Goal: Find specific page/section: Find specific page/section

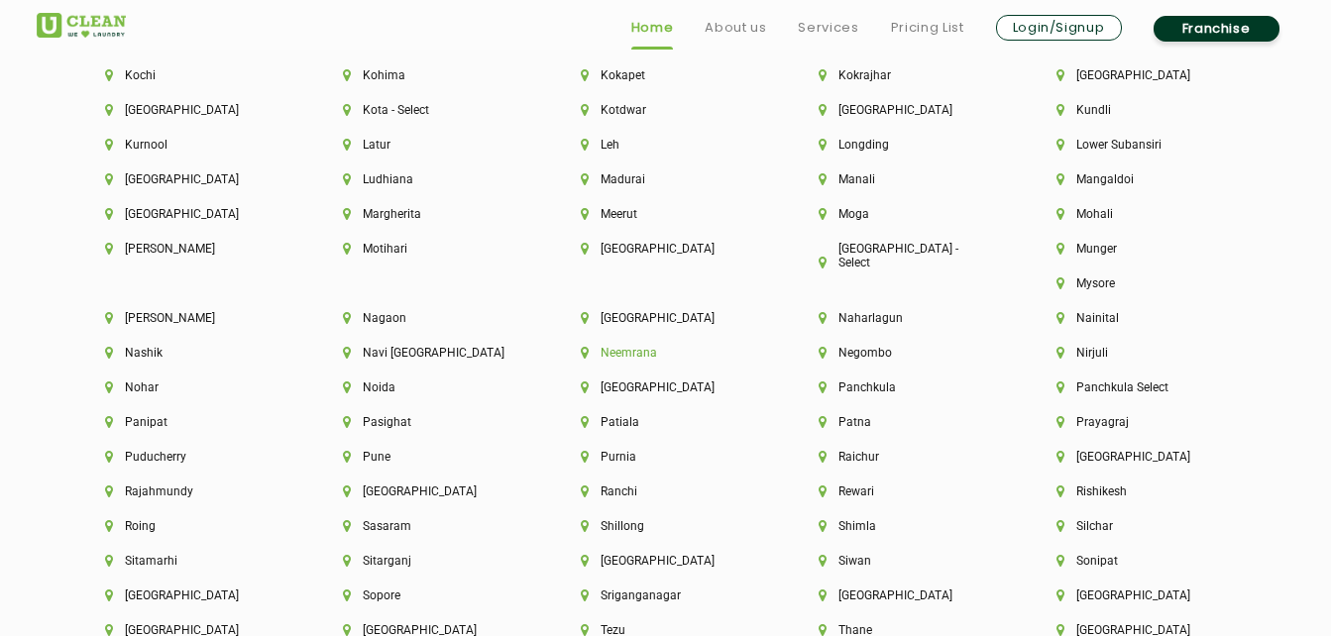
scroll to position [5033, 0]
click at [751, 378] on li "[GEOGRAPHIC_DATA]" at bounding box center [666, 385] width 170 height 14
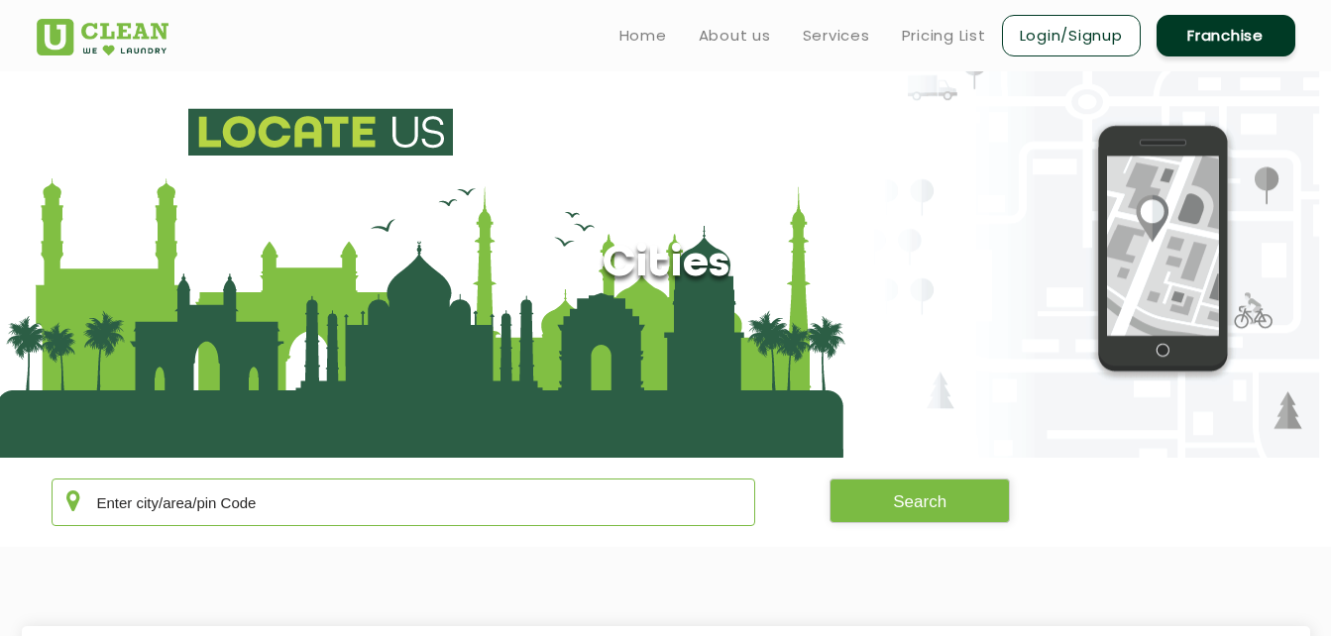
click at [602, 520] on input "text" at bounding box center [404, 503] width 704 height 48
type input "400052"
click at [924, 491] on button "Search" at bounding box center [919, 501] width 180 height 45
